Goal: Download file/media

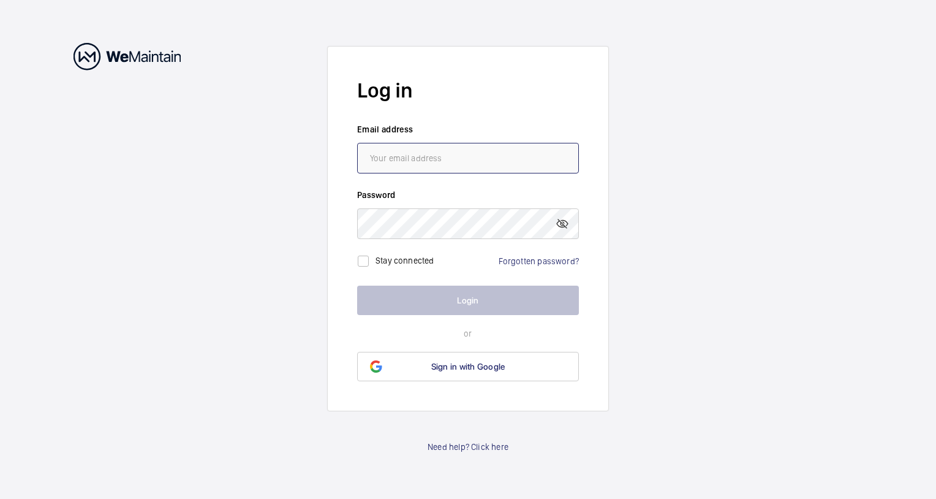
type input "[PERSON_NAME][EMAIL_ADDRESS][PERSON_NAME][DOMAIN_NAME]"
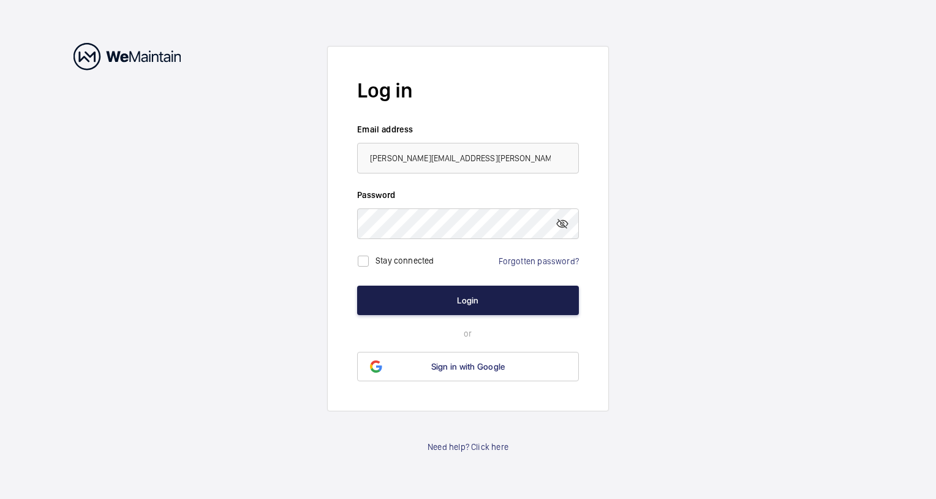
click at [453, 306] on button "Login" at bounding box center [468, 300] width 222 height 29
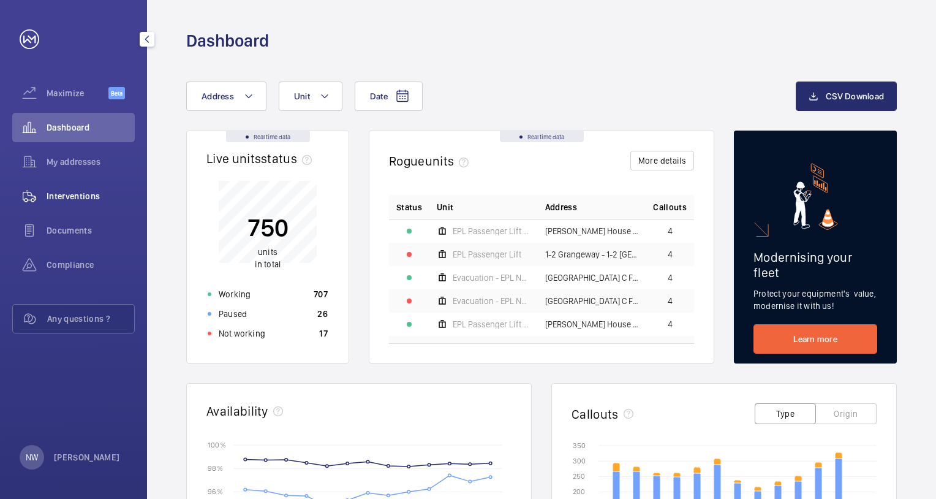
click at [88, 199] on span "Interventions" at bounding box center [91, 196] width 88 height 12
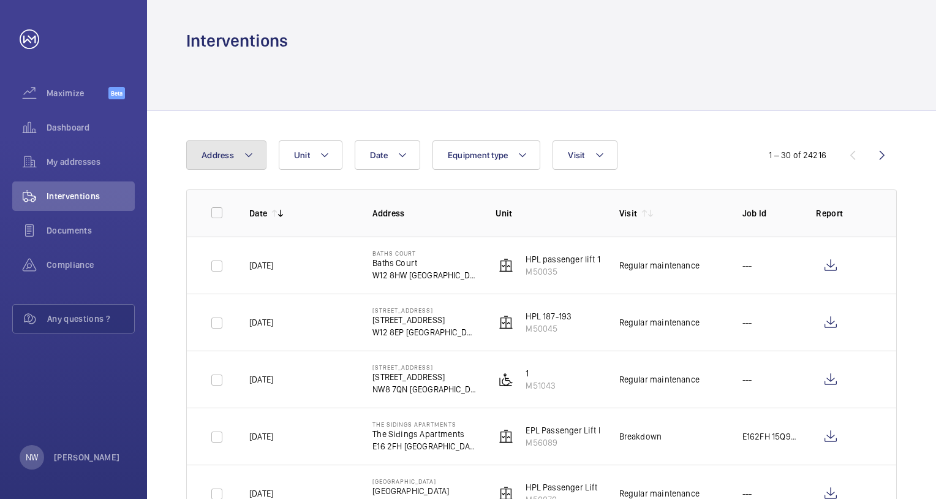
click at [224, 151] on span "Address" at bounding box center [218, 155] width 32 height 10
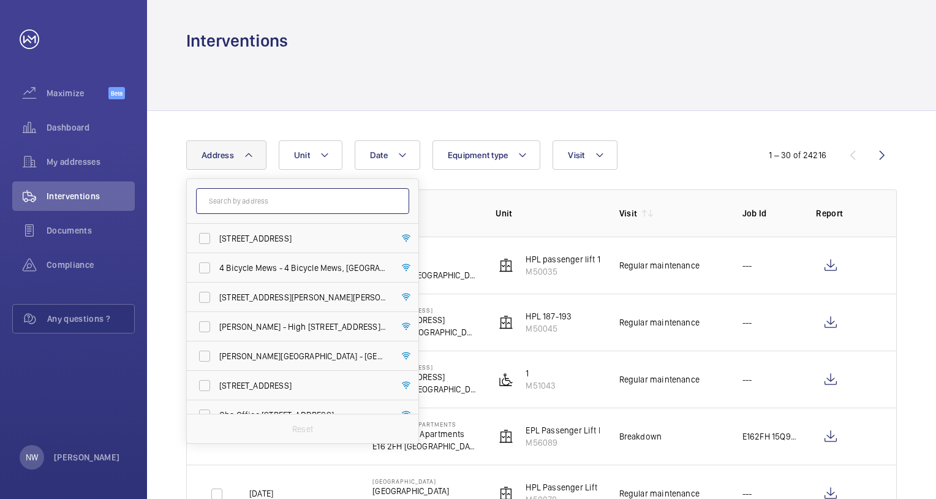
click at [306, 202] on input "text" at bounding box center [302, 201] width 213 height 26
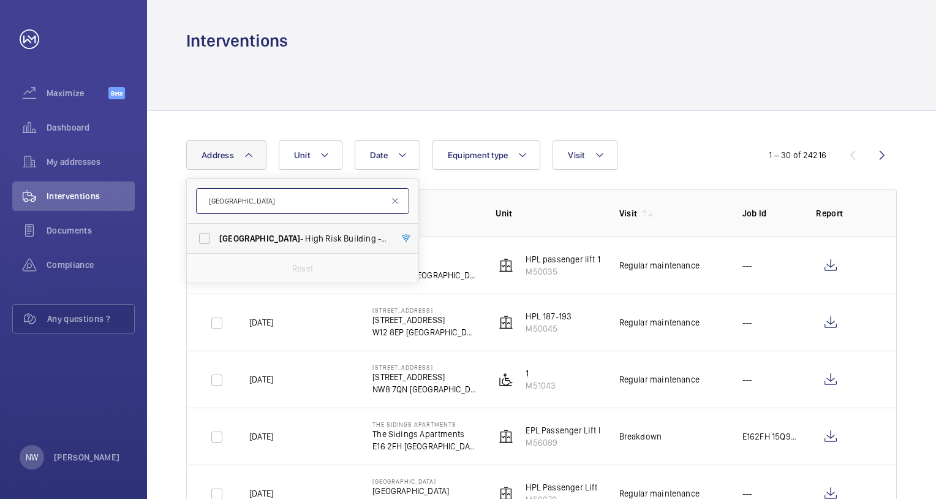
type input "[GEOGRAPHIC_DATA]"
click at [288, 236] on span "[GEOGRAPHIC_DATA] - [GEOGRAPHIC_DATA]" at bounding box center [303, 238] width 169 height 12
click at [217, 236] on input "[GEOGRAPHIC_DATA] - [GEOGRAPHIC_DATA]" at bounding box center [204, 238] width 25 height 25
checkbox input "true"
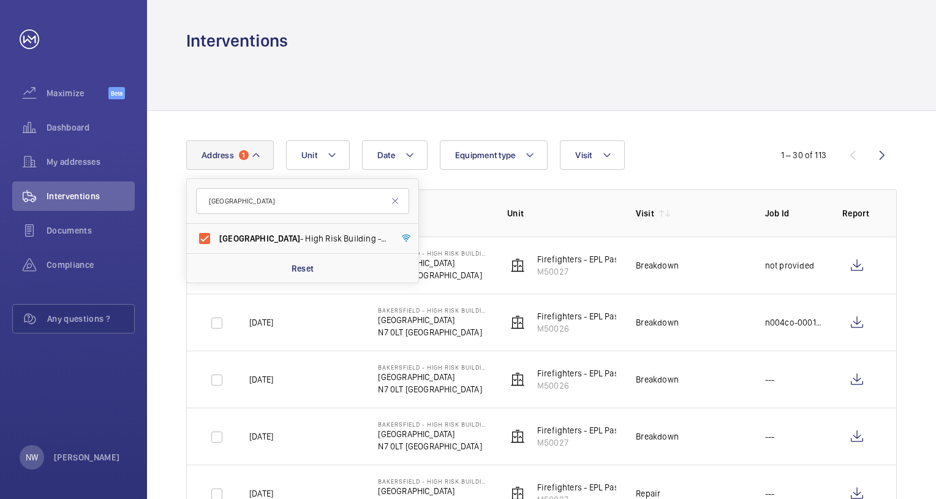
click at [697, 251] on td "Breakdown" at bounding box center [681, 265] width 129 height 57
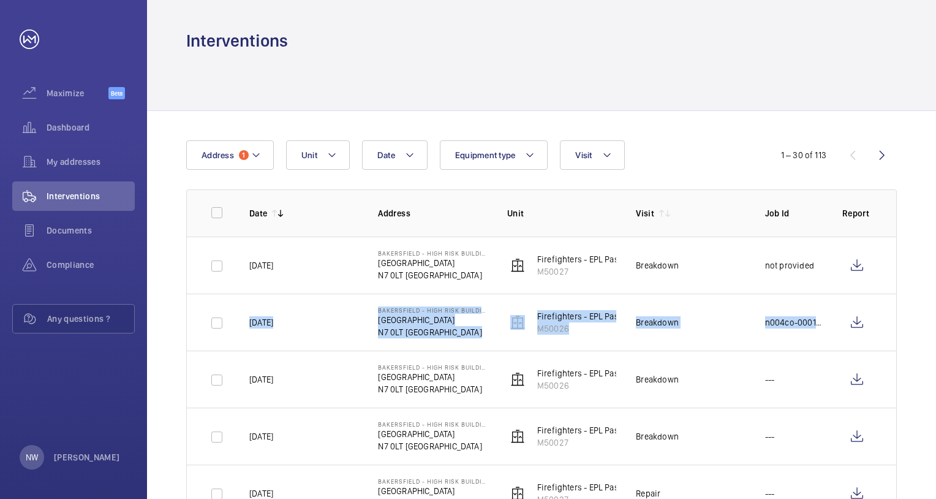
drag, startPoint x: 935, startPoint y: 260, endPoint x: 935, endPoint y: 305, distance: 45.4
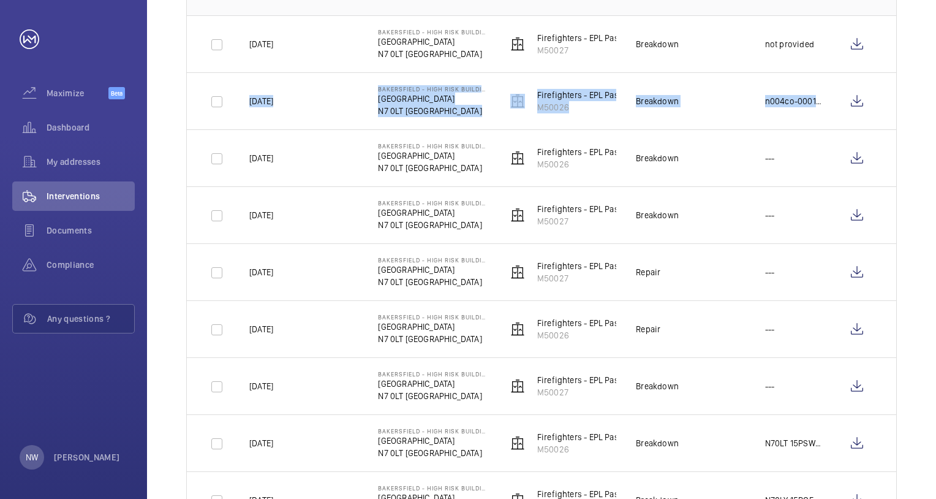
scroll to position [245, 0]
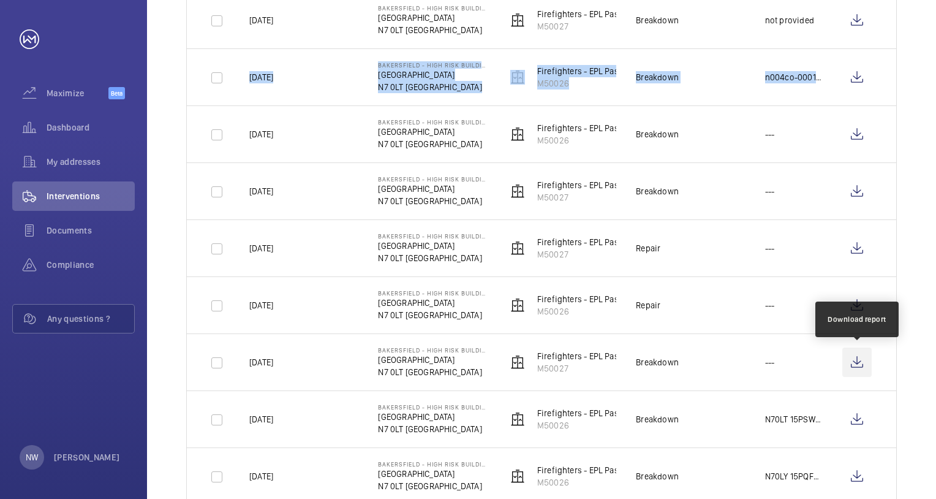
click at [856, 367] on wm-front-icon-button at bounding box center [857, 361] width 29 height 29
